Goal: Navigation & Orientation: Find specific page/section

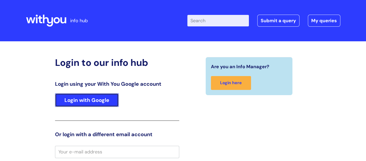
click at [80, 103] on link "Login with Google" at bounding box center [87, 101] width 64 height 14
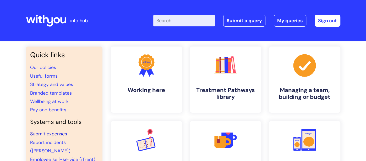
click at [46, 132] on link "Submit expenses" at bounding box center [48, 134] width 37 height 6
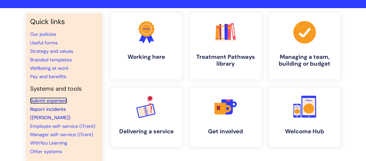
scroll to position [34, 0]
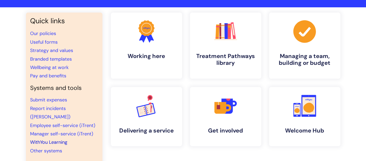
click at [49, 139] on link "WithYou Learning" at bounding box center [48, 142] width 37 height 6
click at [315, 40] on icon ".cls-1{fill:#a53144;stroke-width:0px;}" at bounding box center [305, 31] width 26 height 26
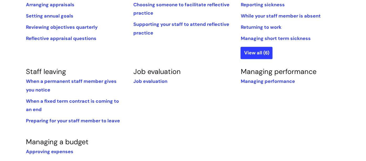
scroll to position [259, 0]
